Goal: Task Accomplishment & Management: Use online tool/utility

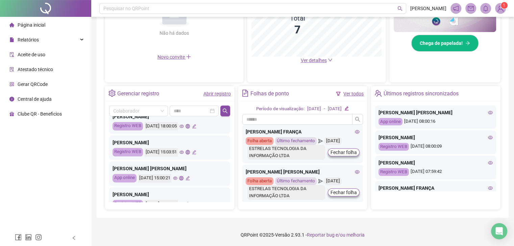
scroll to position [317, 0]
